Goal: Task Accomplishment & Management: Use online tool/utility

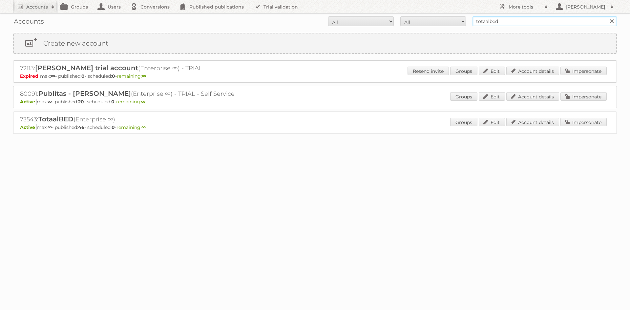
click at [489, 23] on input "totaalbed" at bounding box center [545, 21] width 144 height 10
type input "hornbach"
click at [607, 16] on input "Search" at bounding box center [612, 21] width 10 height 10
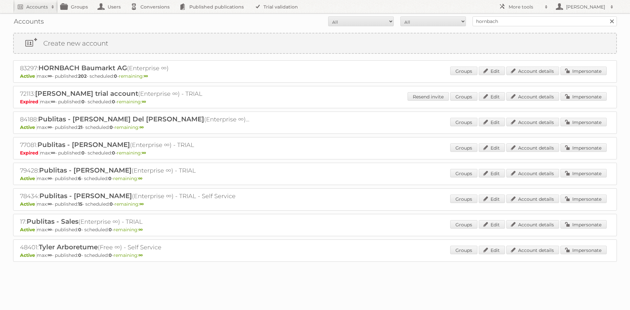
click at [582, 63] on div "83297: HORNBACH Baumarkt AG (Enterprise ∞) Active max: ∞ - published: 202 - sch…" at bounding box center [315, 71] width 604 height 22
click at [581, 66] on div "83297: HORNBACH Baumarkt AG (Enterprise ∞) Active max: ∞ - published: 202 - sch…" at bounding box center [315, 71] width 604 height 22
click at [581, 67] on link "Impersonate" at bounding box center [584, 71] width 46 height 9
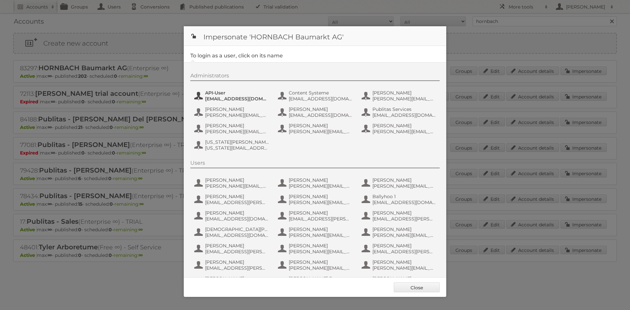
click at [248, 95] on span "API-User" at bounding box center [237, 93] width 64 height 6
